Goal: Transaction & Acquisition: Purchase product/service

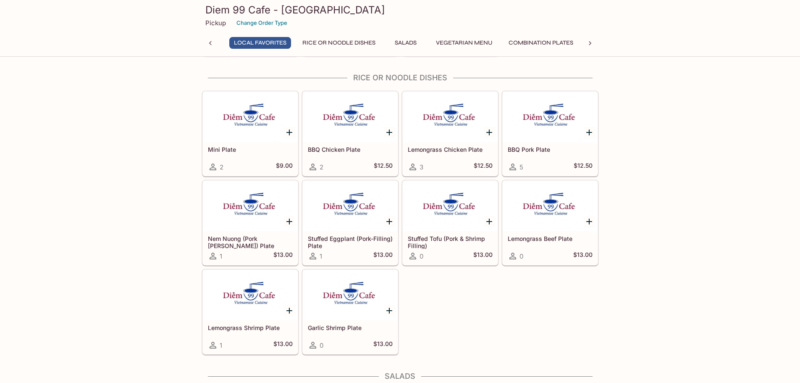
scroll to position [462, 0]
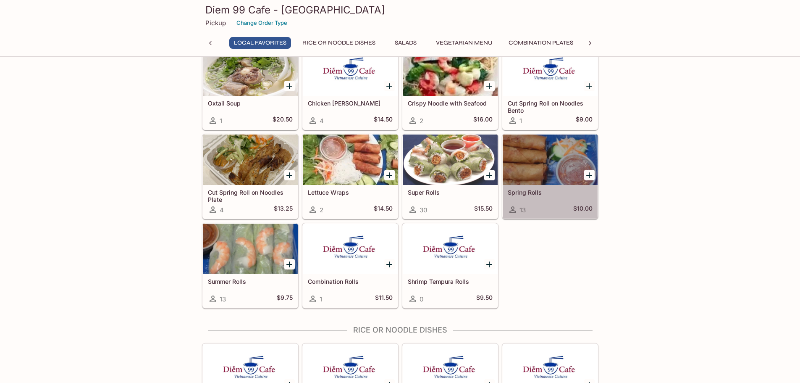
click at [527, 192] on h5 "Spring Rolls" at bounding box center [550, 192] width 85 height 7
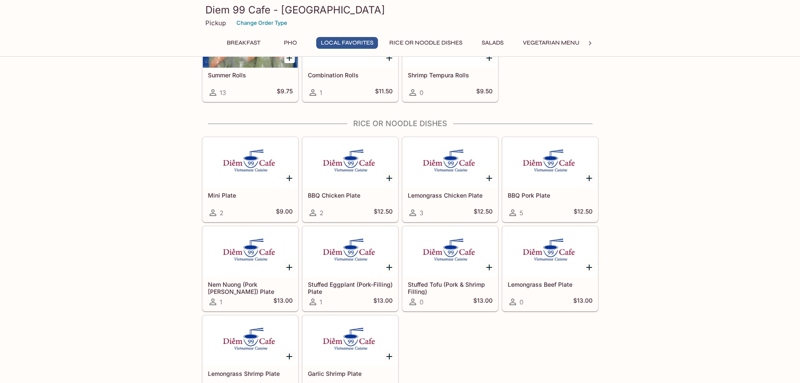
scroll to position [689, 0]
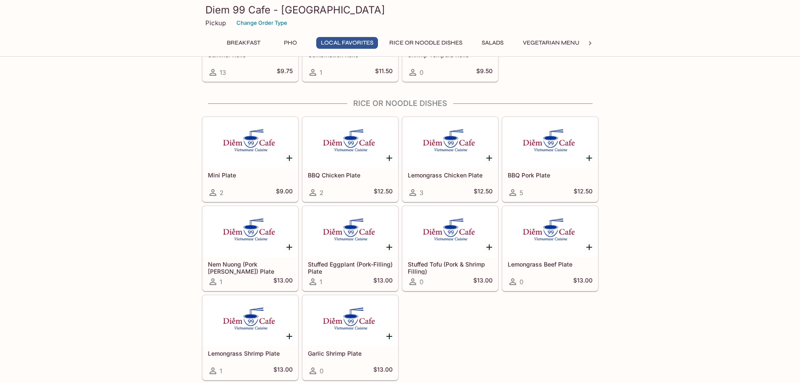
click at [450, 161] on div at bounding box center [450, 142] width 95 height 50
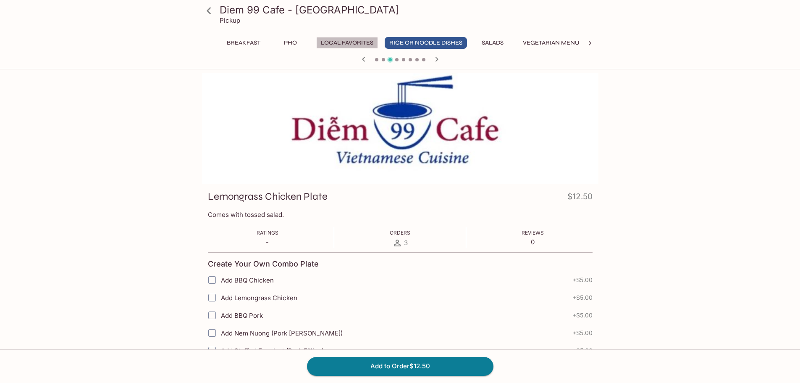
click at [345, 44] on button "Local Favorites" at bounding box center [347, 43] width 62 height 12
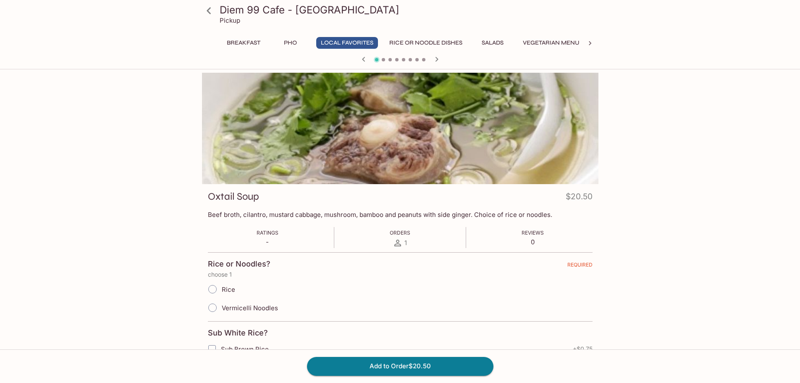
click at [497, 43] on button "Salads" at bounding box center [493, 43] width 38 height 12
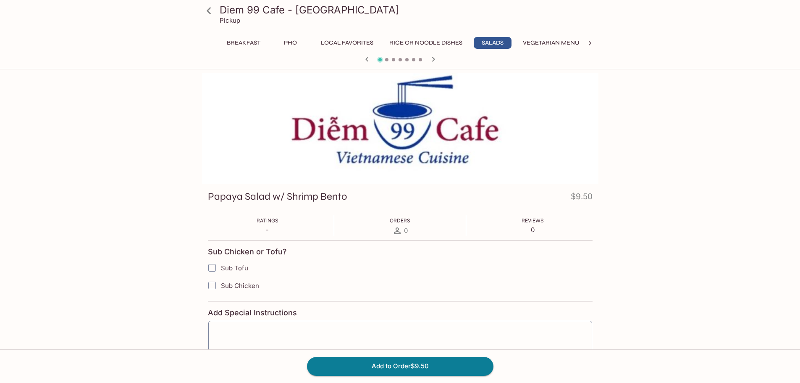
click at [135, 176] on div "Diem 99 Cafe - [GEOGRAPHIC_DATA] Pickup Breakfast Pho Local Favorites Rice or N…" at bounding box center [400, 391] width 538 height 636
click at [124, 218] on div "Diem 99 Cafe - [GEOGRAPHIC_DATA] Pickup Breakfast Pho Local Favorites Rice or N…" at bounding box center [400, 264] width 800 height 383
click at [394, 131] on div at bounding box center [400, 128] width 397 height 111
click at [369, 57] on icon "button" at bounding box center [367, 59] width 10 height 10
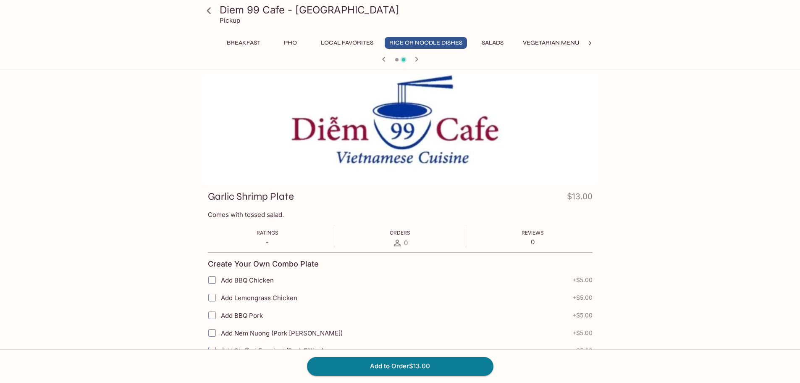
click at [367, 57] on div at bounding box center [400, 60] width 403 height 13
click at [384, 57] on icon "button" at bounding box center [384, 59] width 10 height 10
click at [230, 11] on h3 "Diem 99 Cafe - [GEOGRAPHIC_DATA]" at bounding box center [408, 9] width 376 height 13
click at [211, 12] on icon at bounding box center [209, 10] width 15 height 15
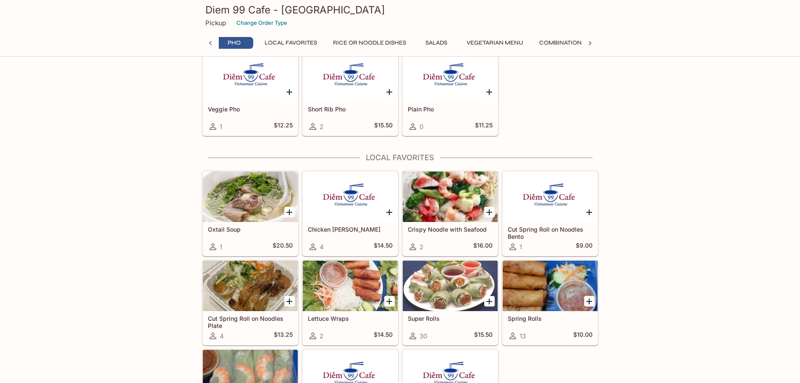
scroll to position [0, 53]
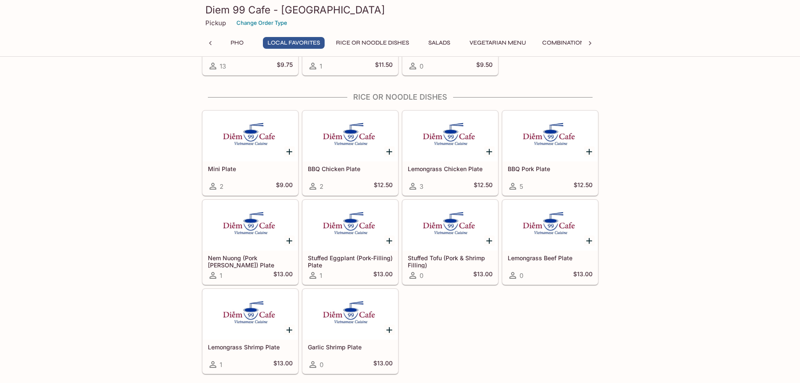
scroll to position [714, 0]
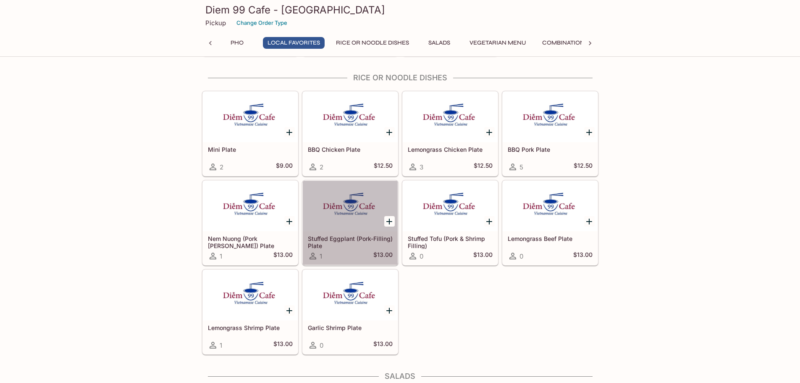
click at [347, 226] on div at bounding box center [350, 206] width 95 height 50
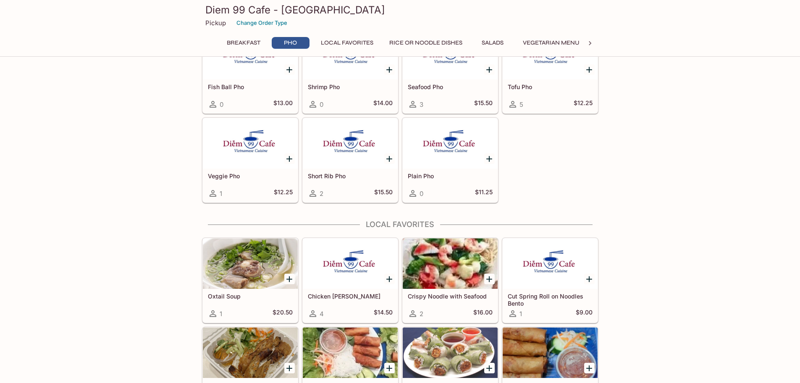
scroll to position [394, 0]
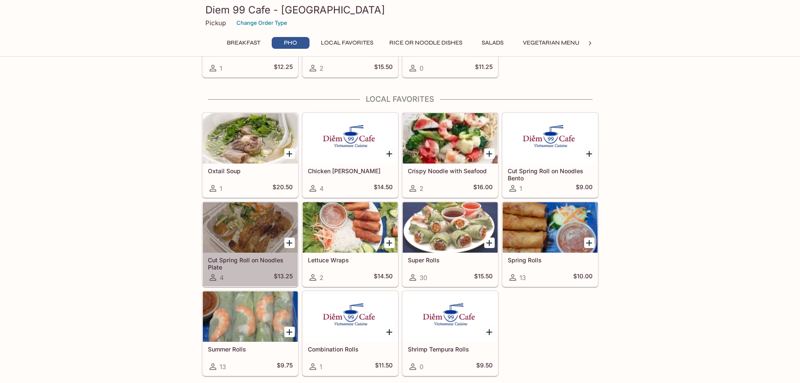
click at [249, 231] on div at bounding box center [250, 227] width 95 height 50
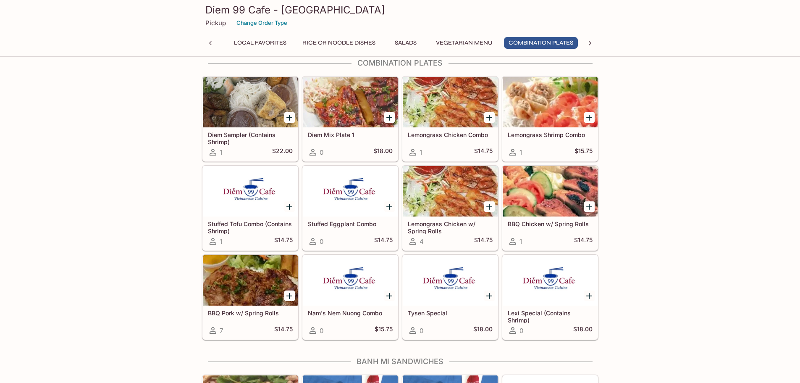
scroll to position [1512, 0]
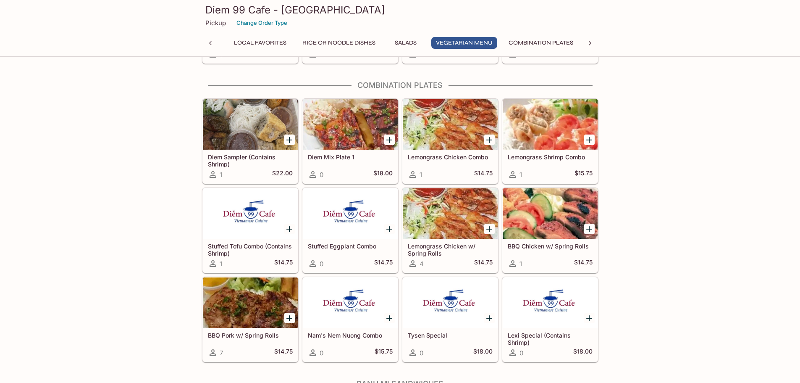
click at [107, 189] on div "Breakfast B1 Breakfast Plate 7 $10.00 B2 Breakfast Bento 3 $7.00 B3 Fried Rice …" at bounding box center [400, 12] width 800 height 2908
click at [117, 195] on div "Breakfast B1 Breakfast Plate 7 $10.00 B2 Breakfast Bento 3 $7.00 B3 Fried Rice …" at bounding box center [400, 12] width 800 height 2908
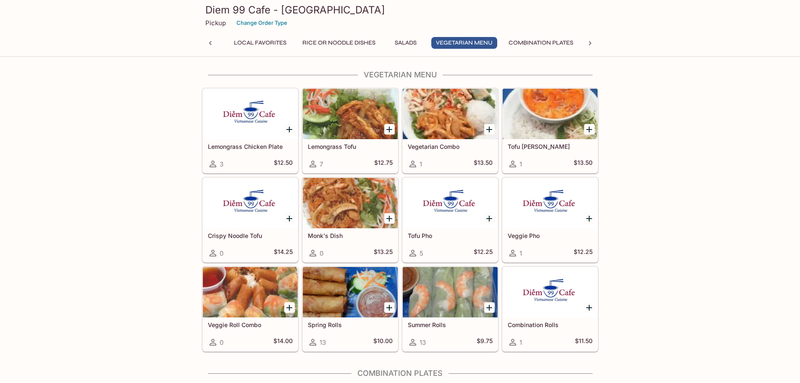
scroll to position [1218, 0]
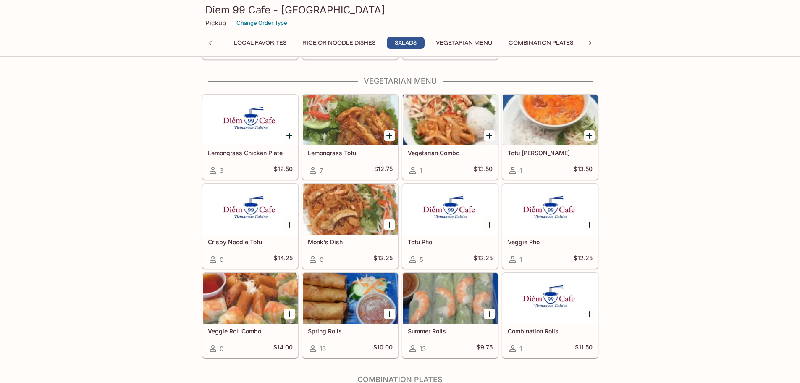
click at [129, 201] on div "Breakfast B1 Breakfast Plate 7 $10.00 B2 Breakfast Bento 3 $7.00 B3 Fried Rice …" at bounding box center [400, 306] width 800 height 2908
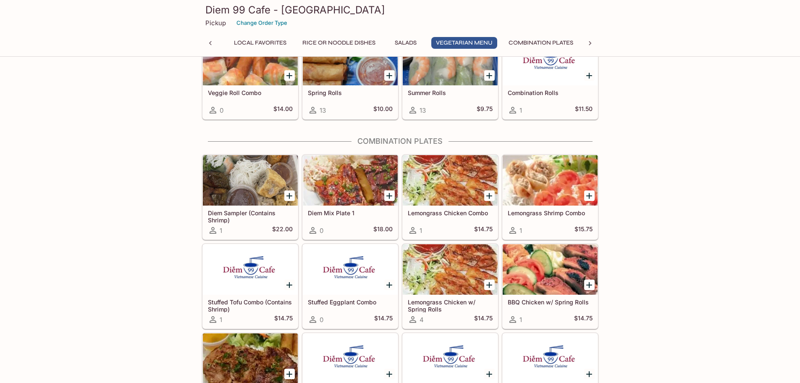
scroll to position [1470, 0]
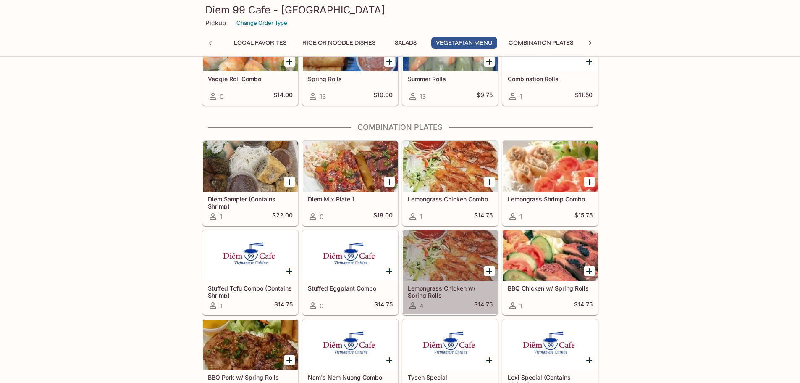
click at [445, 270] on div at bounding box center [450, 255] width 95 height 50
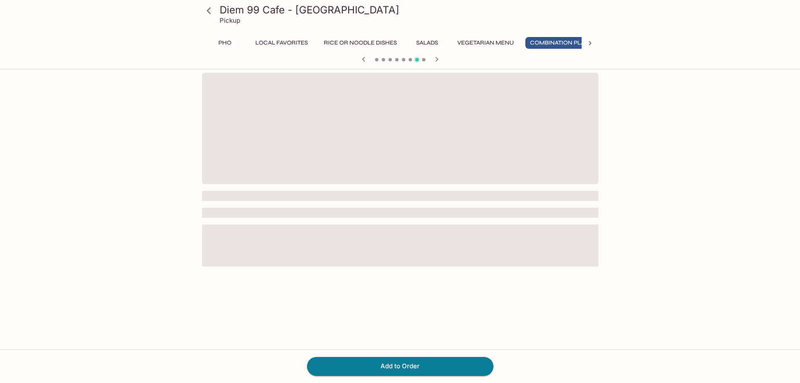
scroll to position [0, 87]
